Goal: Find specific page/section: Find specific page/section

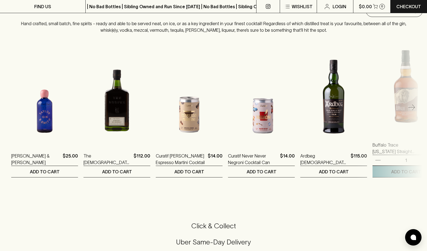
scroll to position [1099, 0]
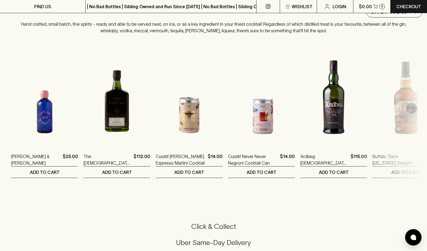
click at [412, 105] on icon "button" at bounding box center [411, 108] width 7 height 7
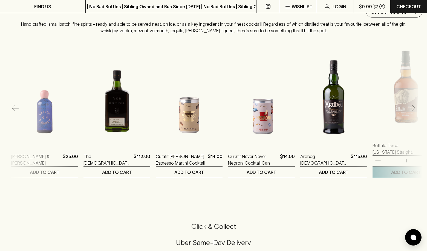
scroll to position [0, 72]
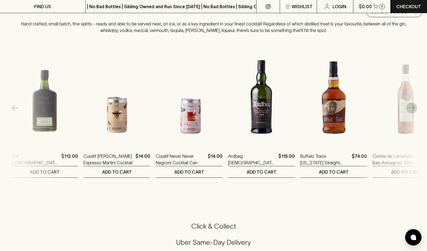
click at [413, 105] on icon "button" at bounding box center [411, 108] width 7 height 7
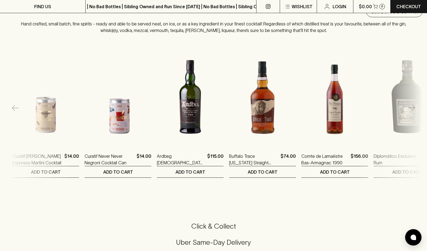
scroll to position [0, 145]
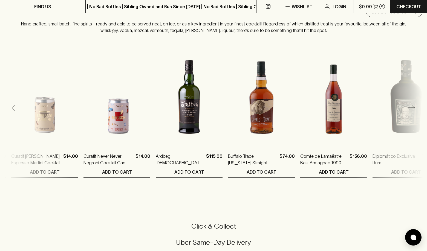
click at [413, 105] on icon "button" at bounding box center [411, 108] width 7 height 7
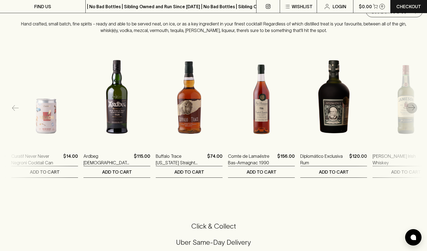
click at [413, 105] on icon "button" at bounding box center [411, 108] width 7 height 7
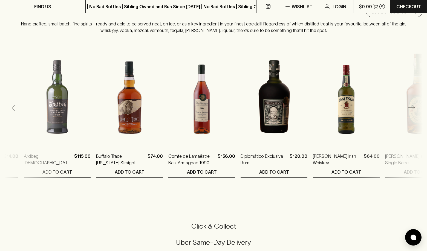
scroll to position [0, 289]
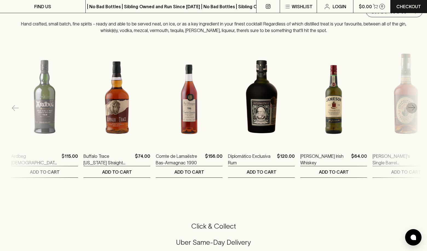
click at [413, 105] on icon "button" at bounding box center [411, 108] width 7 height 7
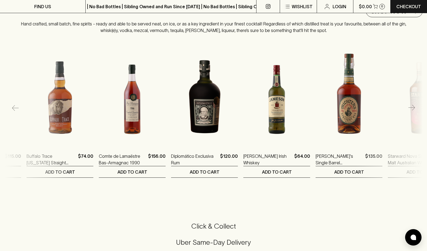
scroll to position [0, 361]
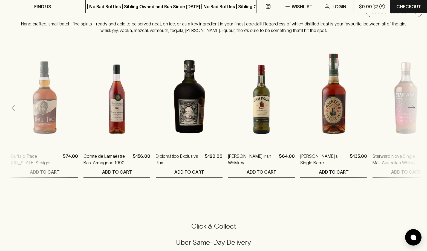
click at [413, 105] on icon "button" at bounding box center [411, 108] width 7 height 7
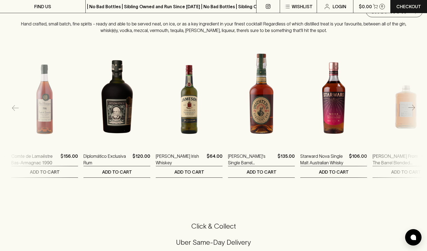
click at [413, 105] on icon "button" at bounding box center [411, 108] width 7 height 7
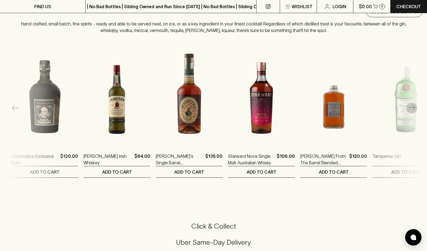
click at [413, 105] on icon "button" at bounding box center [411, 108] width 7 height 7
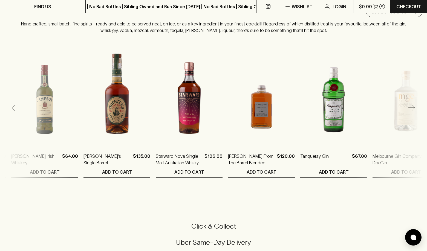
click at [413, 105] on icon "button" at bounding box center [411, 108] width 7 height 7
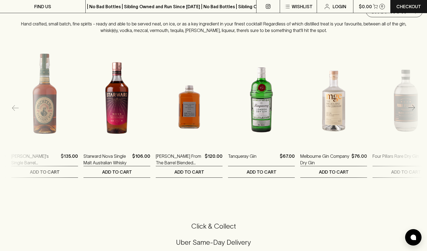
click at [413, 105] on icon "button" at bounding box center [411, 108] width 7 height 7
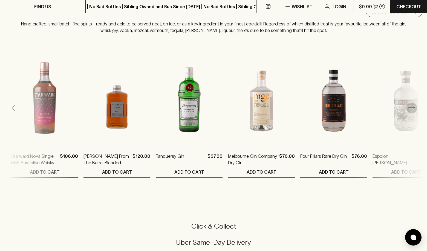
click at [413, 105] on icon "button" at bounding box center [411, 108] width 7 height 7
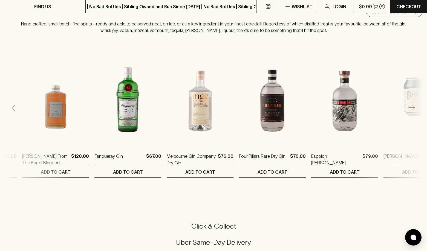
scroll to position [0, 795]
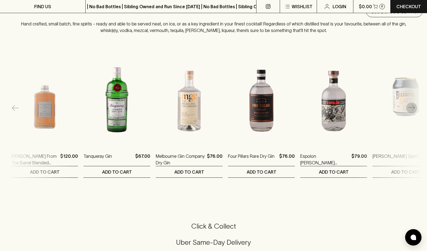
click at [413, 105] on icon "button" at bounding box center [411, 108] width 7 height 7
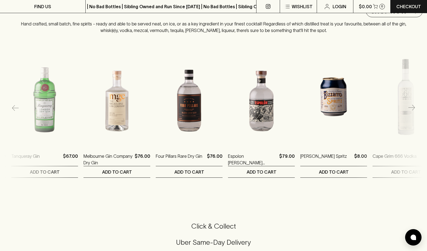
click at [413, 105] on icon "button" at bounding box center [411, 108] width 7 height 7
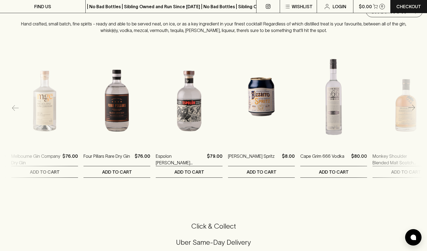
click at [413, 105] on icon "button" at bounding box center [411, 108] width 7 height 7
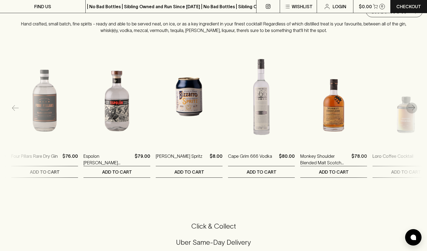
click at [413, 105] on icon "button" at bounding box center [411, 108] width 7 height 7
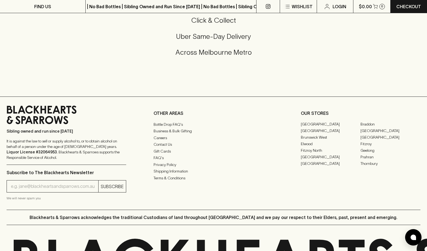
scroll to position [1306, 0]
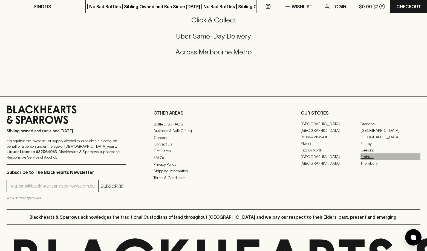
click at [368, 154] on link "Prahran" at bounding box center [390, 157] width 60 height 7
